Goal: Task Accomplishment & Management: Use online tool/utility

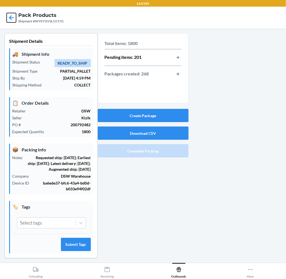
click at [11, 17] on icon at bounding box center [11, 17] width 5 height 5
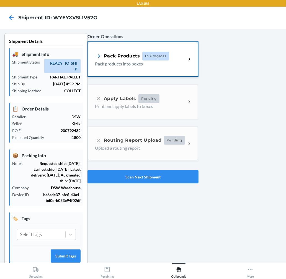
click at [136, 61] on p "Pack products into boxes" at bounding box center [138, 64] width 87 height 7
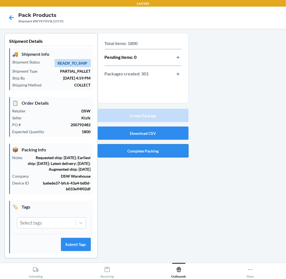
click at [155, 154] on button "Complete Packing" at bounding box center [143, 150] width 91 height 13
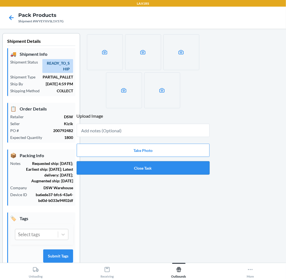
click at [164, 168] on button "Close Task" at bounding box center [143, 168] width 133 height 13
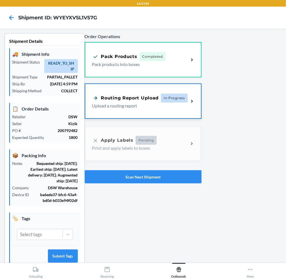
click at [168, 102] on span "In Progress" at bounding box center [174, 98] width 27 height 9
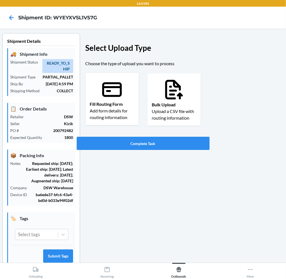
click at [105, 95] on icon at bounding box center [112, 89] width 20 height 15
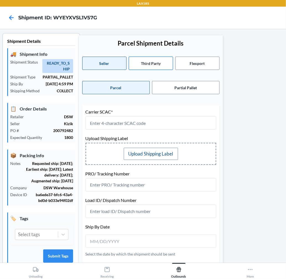
click at [156, 65] on button "Third Party" at bounding box center [151, 63] width 44 height 13
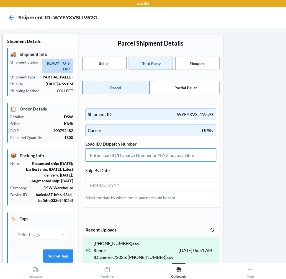
click at [117, 154] on input "text" at bounding box center [151, 155] width 131 height 13
type input "n"
click at [195, 156] on input "N" at bounding box center [151, 155] width 131 height 13
type input "N/A"
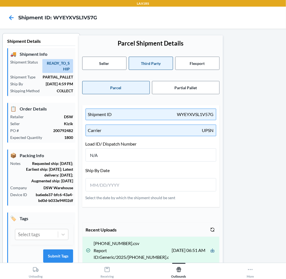
click at [249, 177] on div at bounding box center [245, 215] width 74 height 365
click at [183, 181] on div at bounding box center [151, 184] width 131 height 13
click at [160, 179] on div at bounding box center [151, 184] width 131 height 13
click at [86, 179] on div at bounding box center [151, 184] width 131 height 13
click at [105, 185] on input "__/__/____" at bounding box center [114, 185] width 49 height 7
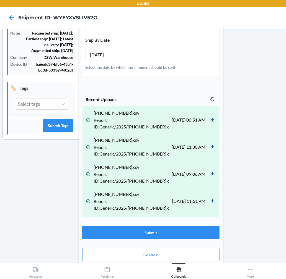
scroll to position [135, 0]
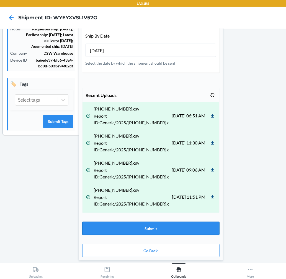
type input "09/24/2025"
click at [196, 224] on button "Submit" at bounding box center [150, 228] width 137 height 13
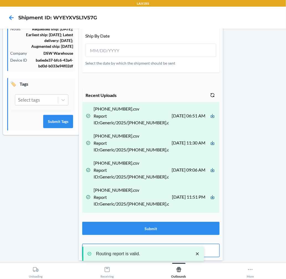
click at [208, 253] on button "Go Back" at bounding box center [150, 250] width 137 height 13
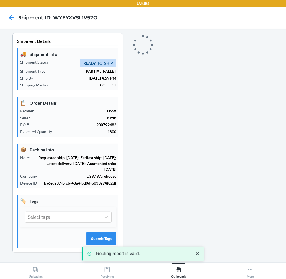
scroll to position [0, 0]
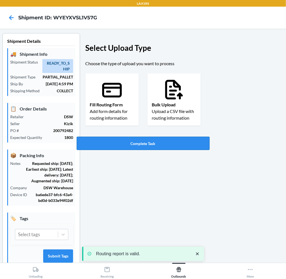
click at [149, 138] on button "Complete Task" at bounding box center [143, 143] width 133 height 13
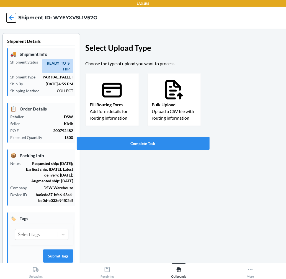
click at [10, 16] on icon at bounding box center [11, 17] width 9 height 9
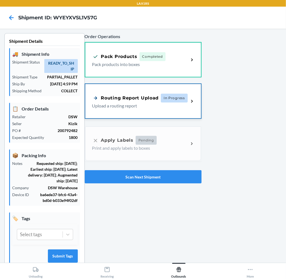
click at [149, 89] on div "Routing Report Upload In Progress Upload a routing report" at bounding box center [143, 101] width 116 height 34
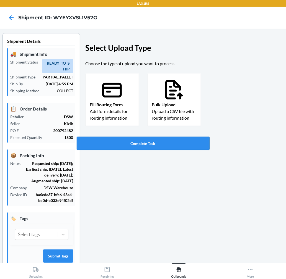
click at [154, 142] on button "Complete Task" at bounding box center [143, 143] width 133 height 13
click at [180, 148] on button "Complete Task" at bounding box center [143, 143] width 133 height 13
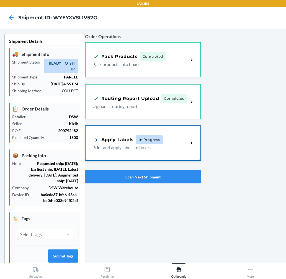
click at [180, 136] on div "Apply Labels In Progress" at bounding box center [140, 140] width 96 height 9
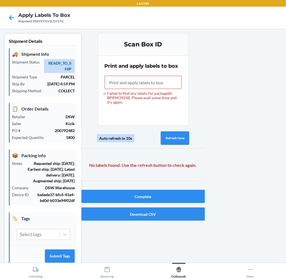
click at [180, 142] on button "Refresh Now" at bounding box center [175, 138] width 28 height 13
click at [167, 138] on button "Refresh Now" at bounding box center [175, 138] width 28 height 13
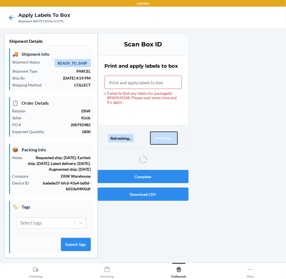
click at [167, 138] on button "Refreshing..." at bounding box center [164, 138] width 28 height 13
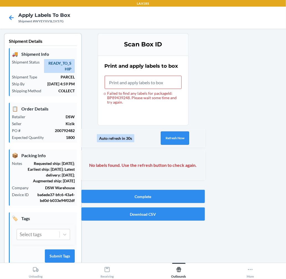
click at [167, 138] on button "Refresh Now" at bounding box center [175, 138] width 28 height 13
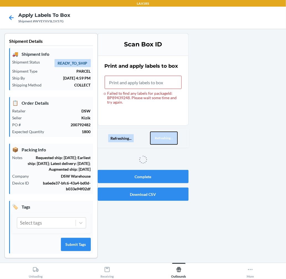
click at [167, 138] on button "Refreshing..." at bounding box center [164, 138] width 28 height 13
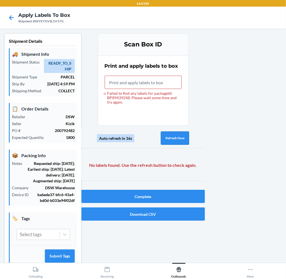
click at [167, 138] on button "Refresh Now" at bounding box center [175, 138] width 28 height 13
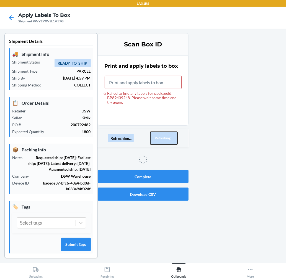
click at [167, 138] on button "Refreshing..." at bounding box center [164, 138] width 28 height 13
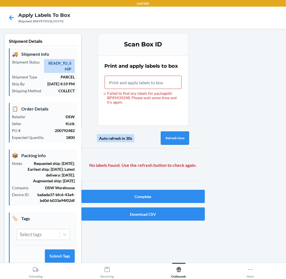
click at [167, 138] on button "Refresh Now" at bounding box center [175, 138] width 28 height 13
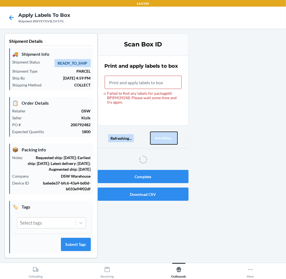
click at [167, 138] on button "Refreshing..." at bounding box center [164, 138] width 28 height 13
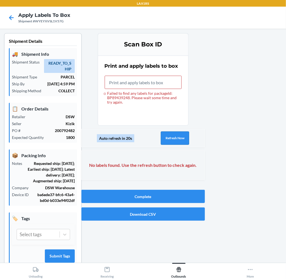
click at [167, 138] on button "Refresh Now" at bounding box center [175, 138] width 28 height 13
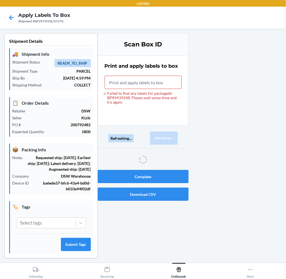
click at [167, 138] on button "Refreshing..." at bounding box center [164, 138] width 28 height 13
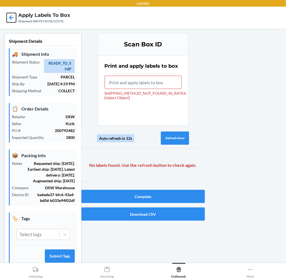
click at [14, 17] on icon at bounding box center [11, 17] width 9 height 9
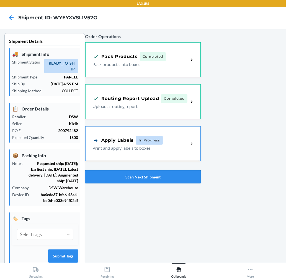
click at [145, 176] on button "Scan Next Shipment" at bounding box center [143, 176] width 116 height 13
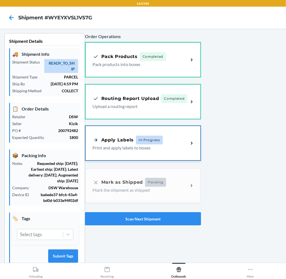
click at [153, 153] on div "Apply Labels In Progress Print and apply labels to boxes" at bounding box center [143, 143] width 115 height 34
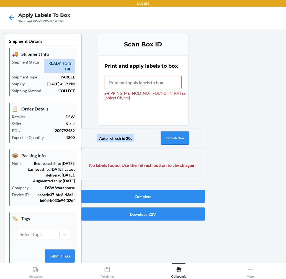
click at [170, 138] on button "Refresh Now" at bounding box center [175, 138] width 28 height 13
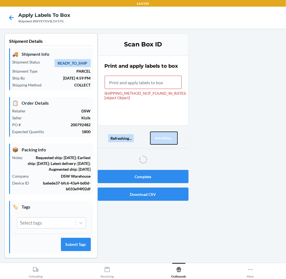
click at [170, 138] on button "Refreshing..." at bounding box center [164, 138] width 28 height 13
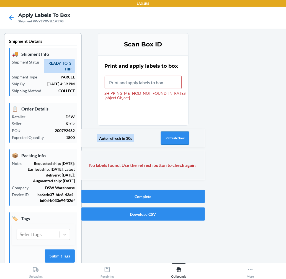
click at [170, 138] on button "Refresh Now" at bounding box center [175, 138] width 28 height 13
click at [10, 13] on icon at bounding box center [11, 17] width 9 height 9
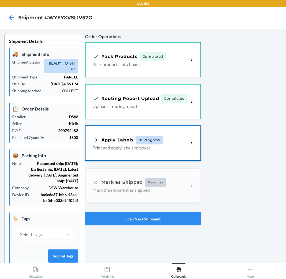
click at [126, 140] on div "Apply Labels" at bounding box center [112, 140] width 41 height 7
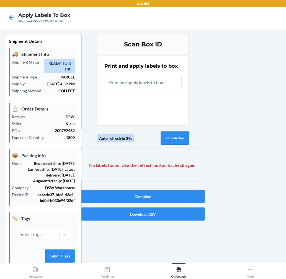
click at [167, 140] on button "Refresh Now" at bounding box center [175, 138] width 28 height 13
click at [170, 139] on button "Refresh Now" at bounding box center [175, 138] width 28 height 13
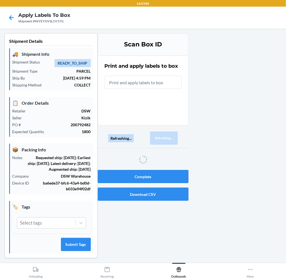
click at [170, 139] on button "Refreshing..." at bounding box center [164, 138] width 28 height 13
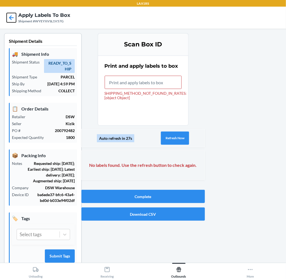
click at [12, 19] on icon at bounding box center [11, 17] width 9 height 9
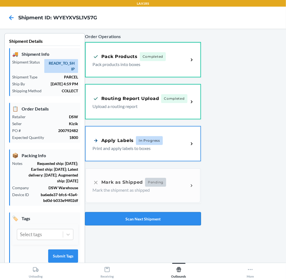
click at [156, 222] on button "Scan Next Shipment" at bounding box center [143, 219] width 116 height 13
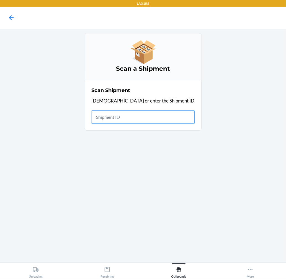
click at [125, 118] on input "text" at bounding box center [143, 117] width 103 height 13
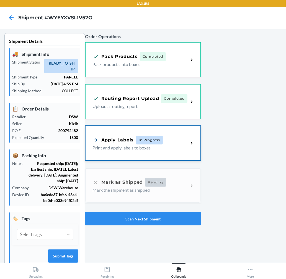
click at [122, 134] on div "Apply Labels In Progress Print and apply labels to boxes" at bounding box center [143, 143] width 115 height 34
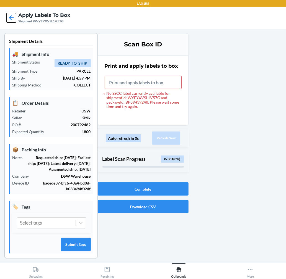
click at [13, 18] on icon at bounding box center [11, 17] width 9 height 9
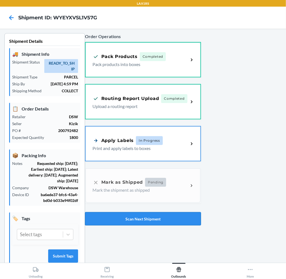
click at [180, 217] on button "Scan Next Shipment" at bounding box center [143, 219] width 116 height 13
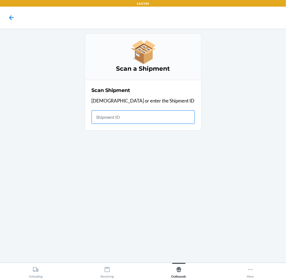
click at [131, 113] on input "text" at bounding box center [143, 117] width 103 height 13
